Goal: Information Seeking & Learning: Learn about a topic

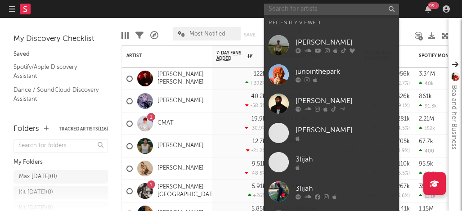
click at [283, 6] on input "text" at bounding box center [331, 9] width 135 height 11
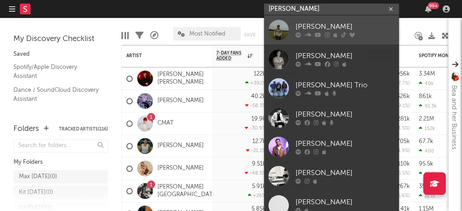
type input "[PERSON_NAME]"
click at [330, 27] on div "[PERSON_NAME]" at bounding box center [345, 27] width 99 height 11
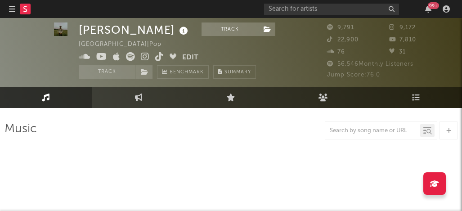
select select "6m"
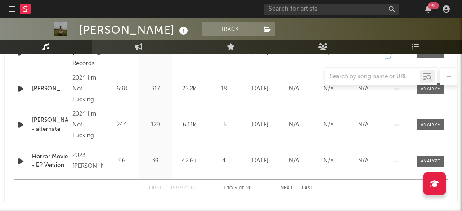
scroll to position [452, 0]
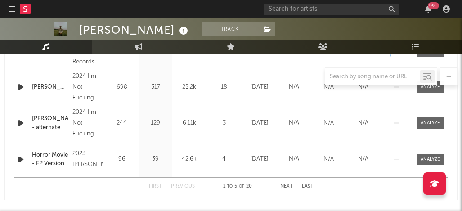
click at [285, 186] on button "Next" at bounding box center [286, 186] width 13 height 5
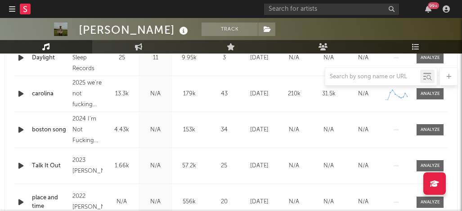
scroll to position [409, 0]
click at [426, 95] on div at bounding box center [430, 94] width 19 height 7
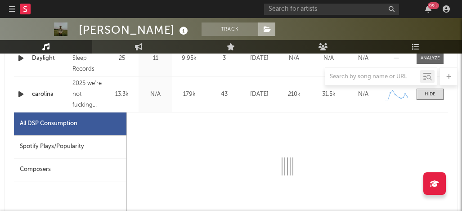
select select "1w"
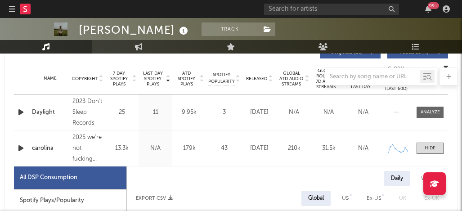
scroll to position [363, 0]
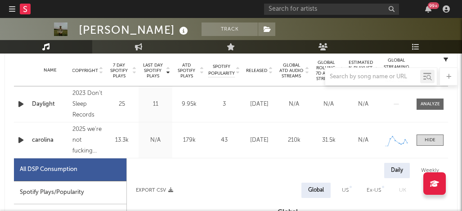
click at [133, 70] on div at bounding box center [231, 77] width 453 height 18
click at [134, 69] on div at bounding box center [231, 77] width 453 height 18
click at [134, 72] on div at bounding box center [231, 77] width 453 height 18
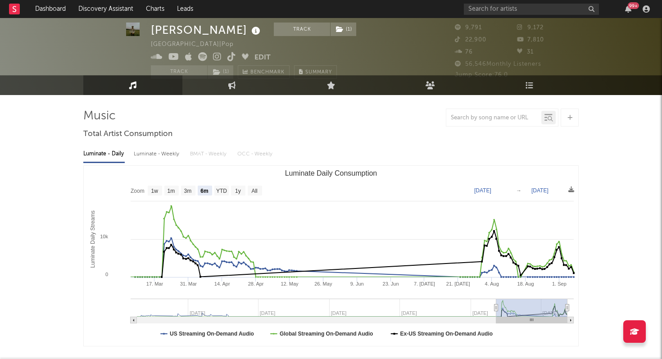
scroll to position [12, 0]
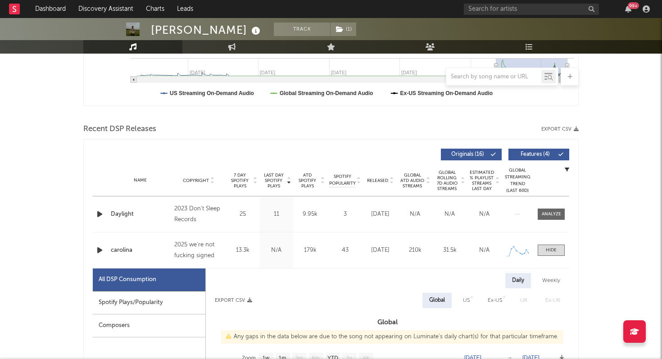
scroll to position [0, 0]
